Goal: Information Seeking & Learning: Learn about a topic

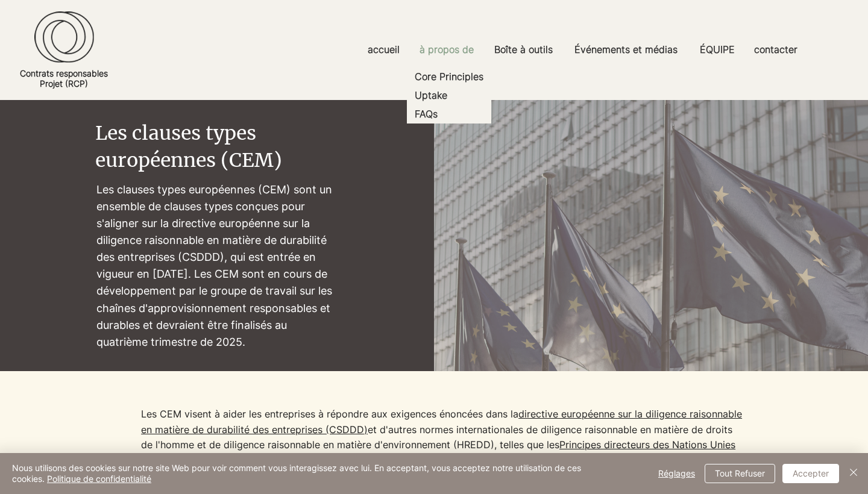
click at [453, 48] on p "à propos de" at bounding box center [446, 49] width 66 height 27
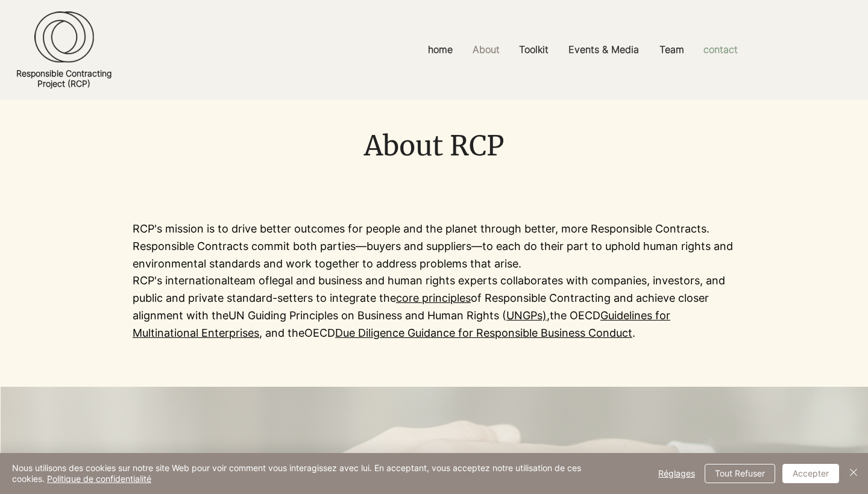
click at [718, 55] on p "contact" at bounding box center [720, 49] width 46 height 27
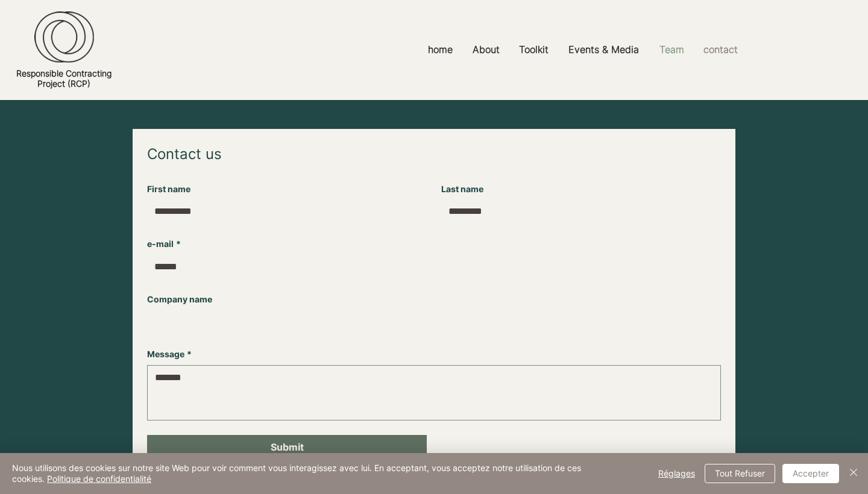
click at [679, 56] on p "Team" at bounding box center [671, 49] width 37 height 27
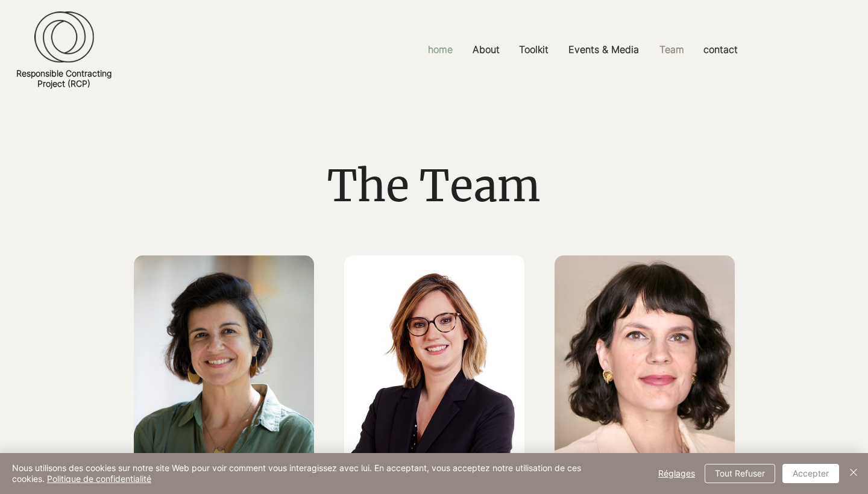
click at [425, 51] on p "home" at bounding box center [440, 49] width 37 height 27
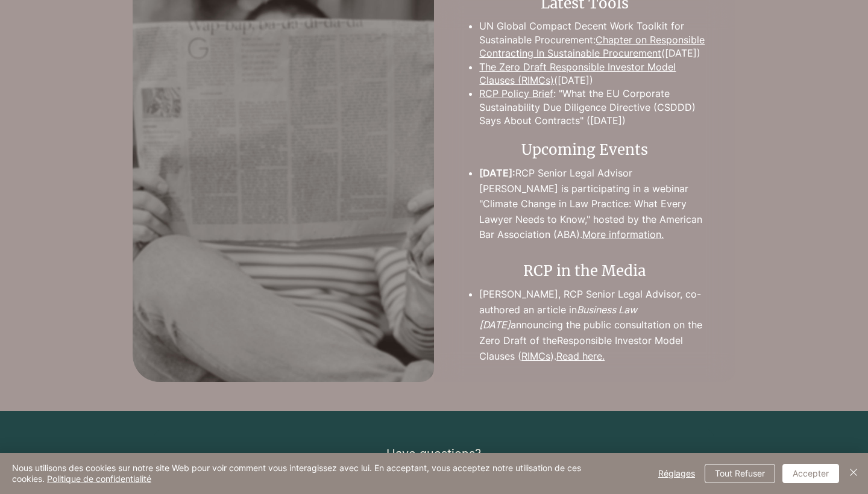
scroll to position [1217, 0]
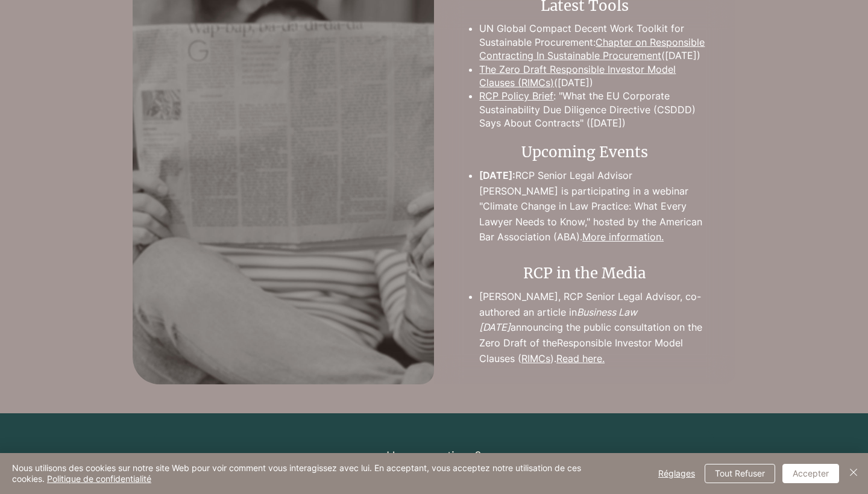
click at [641, 89] on link "The Zero Draft Responsible Investor Model Clauses (RIMCs)" at bounding box center [577, 75] width 196 height 25
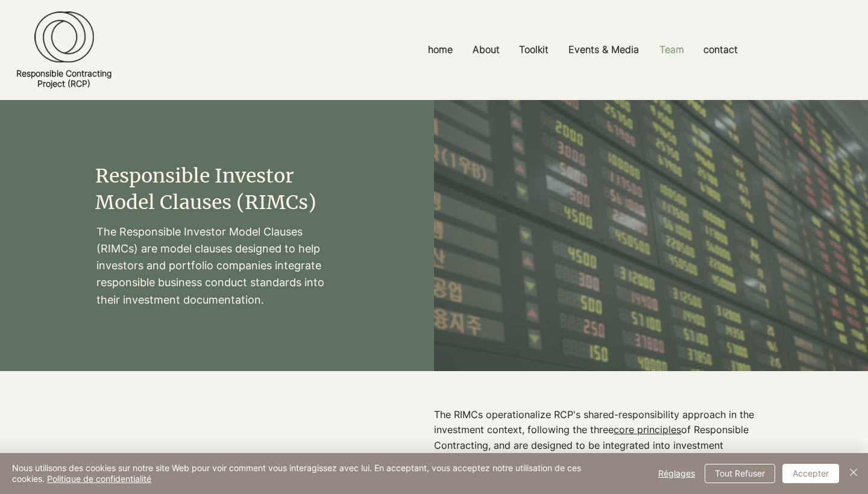
click at [669, 57] on p "Team" at bounding box center [671, 49] width 37 height 27
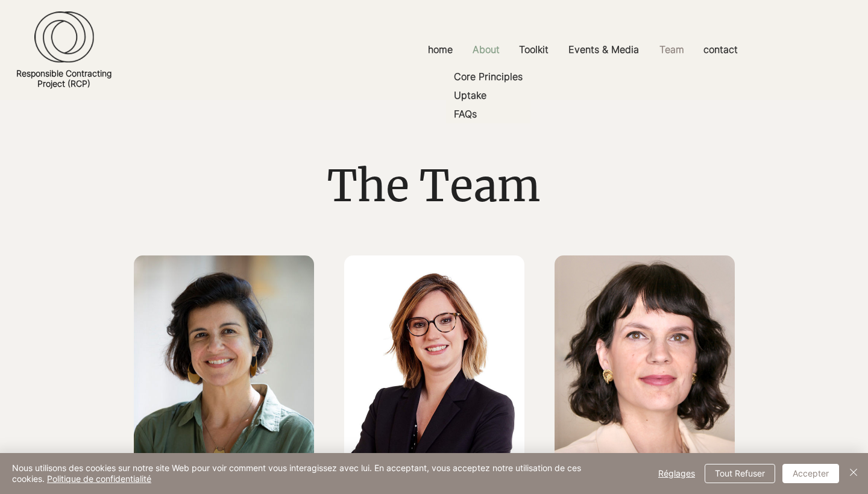
click at [494, 45] on p "About" at bounding box center [485, 49] width 39 height 27
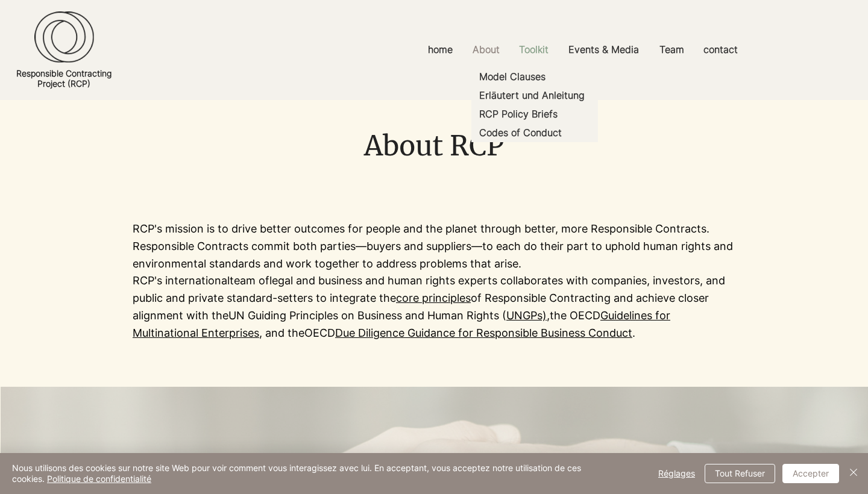
click at [533, 54] on p "Toolkit" at bounding box center [534, 49] width 42 height 27
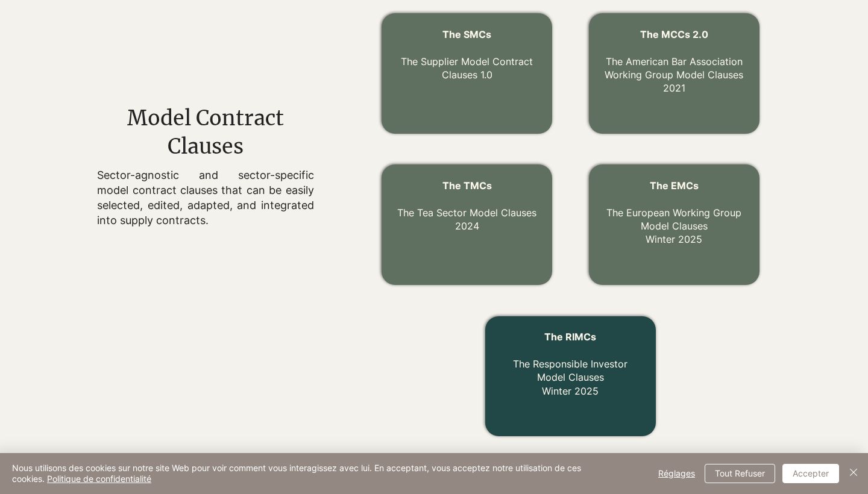
scroll to position [430, 0]
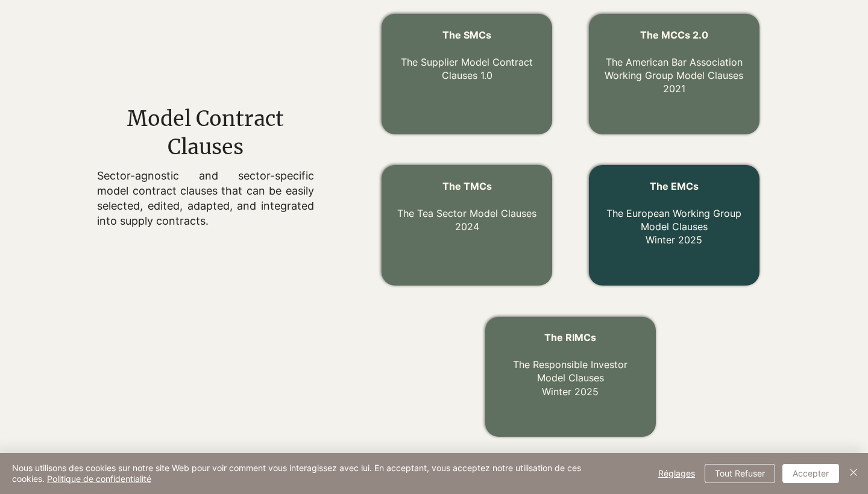
click at [658, 246] on link "The EMCs The European Working Group Model Clauses Winter 2025" at bounding box center [673, 213] width 135 height 66
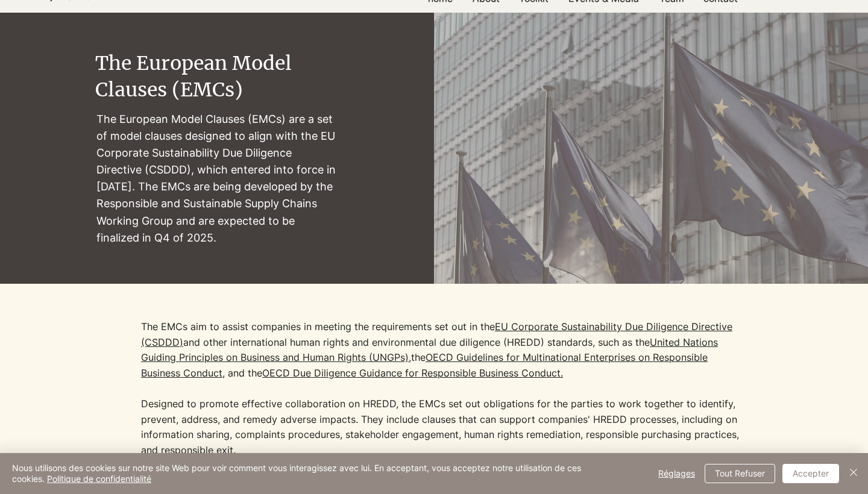
scroll to position [89, 0]
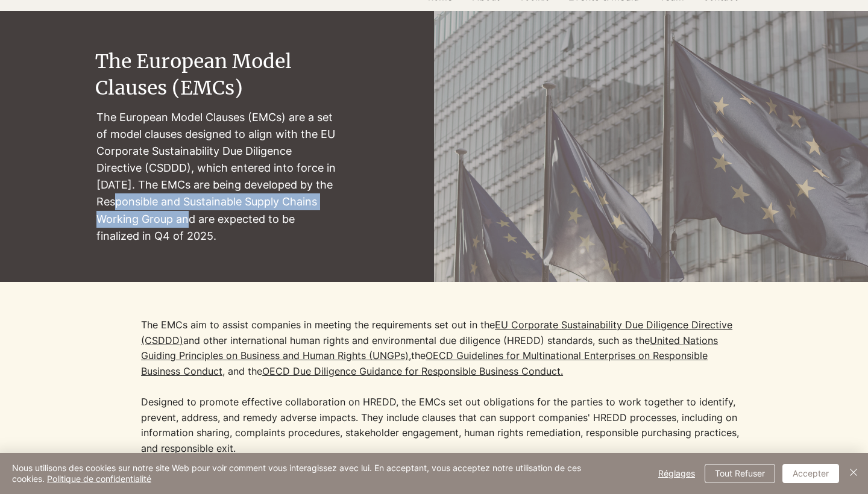
drag, startPoint x: 116, startPoint y: 212, endPoint x: 207, endPoint y: 223, distance: 91.6
click at [207, 223] on p "The European Model Clauses (EMCs) are a set of model clauses designed to align …" at bounding box center [217, 177] width 243 height 136
copy p "Responsible and Sustainable Supply Chains Working Group"
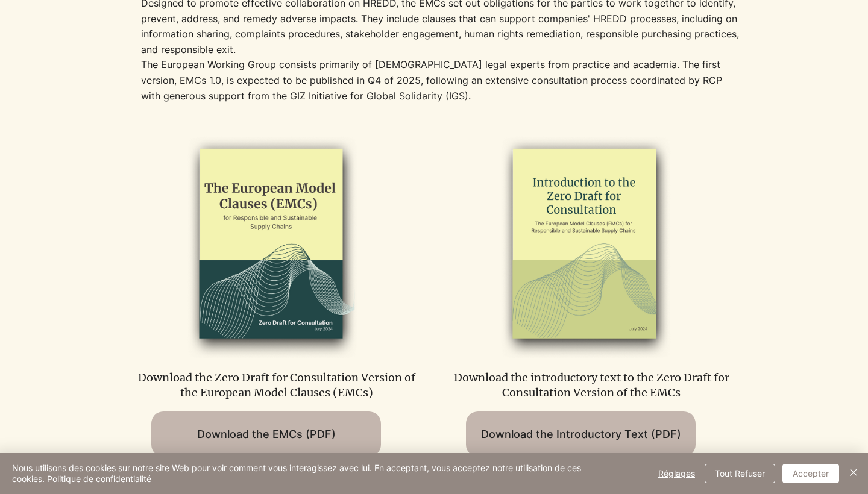
scroll to position [487, 0]
